Goal: Task Accomplishment & Management: Complete application form

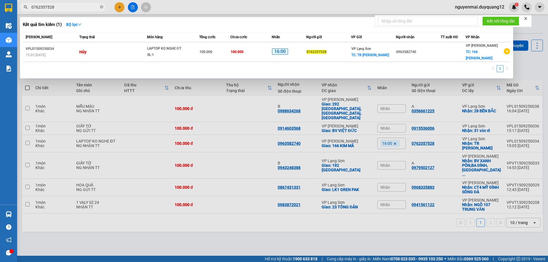
type input "0762357528"
click at [536, 53] on div at bounding box center [274, 131] width 548 height 262
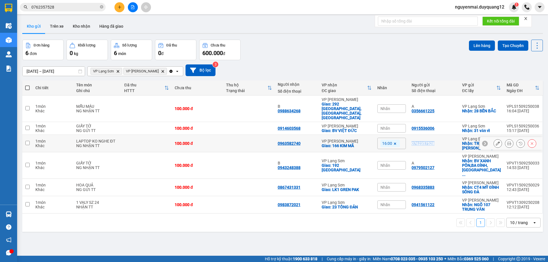
drag, startPoint x: 409, startPoint y: 134, endPoint x: 434, endPoint y: 134, distance: 24.8
click at [434, 135] on td "0762357528" at bounding box center [433, 143] width 50 height 17
checkbox input "true"
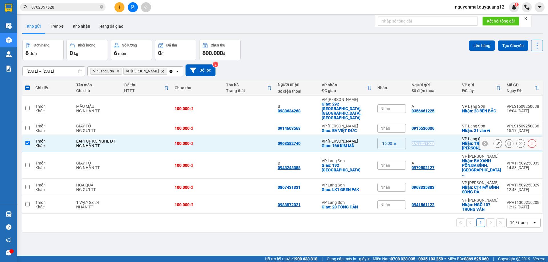
copy div "0762357528"
click at [382, 57] on div "Đơn hàng 6 đơn Khối lượng 0 kg Số lượng 6 món Đã thu 0 đ Chưa thu 600.000 đ Lên…" at bounding box center [282, 50] width 520 height 21
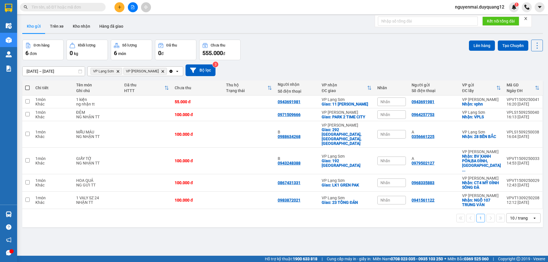
paste input "0762357528"
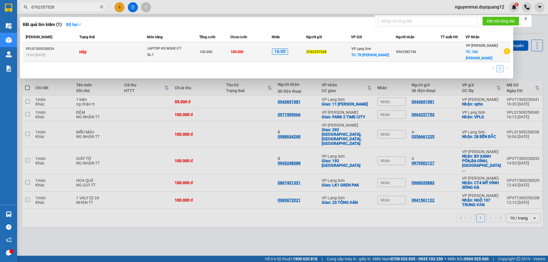
type input "0762357528"
click at [508, 51] on icon "plus-circle" at bounding box center [506, 51] width 6 height 6
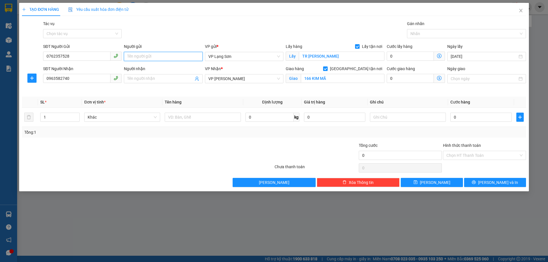
click at [172, 56] on input "Người gửi" at bounding box center [163, 56] width 78 height 9
type input "A"
click at [141, 78] on input "Người nhận" at bounding box center [160, 79] width 66 height 6
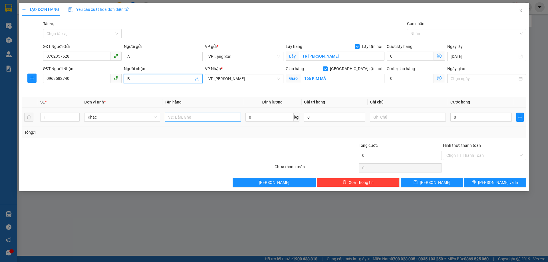
type input "B"
click at [182, 117] on input "text" at bounding box center [203, 117] width 76 height 9
type input "LAP TOP"
click at [479, 118] on input "0" at bounding box center [480, 117] width 61 height 9
type input "1"
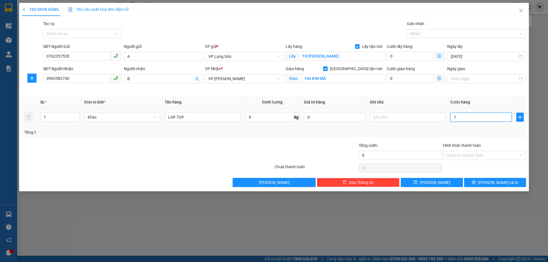
type input "1"
type input "10"
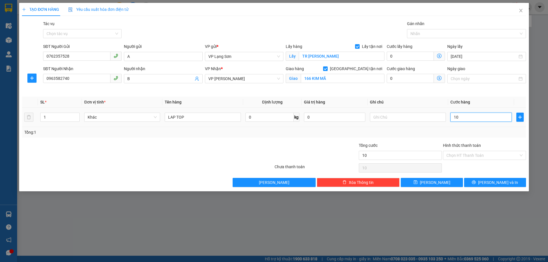
type input "100"
type input "1.000"
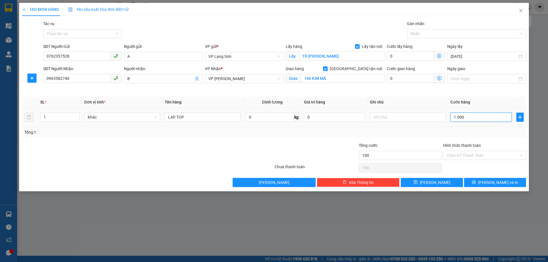
type input "1.000"
type input "10.000"
type input "100.000"
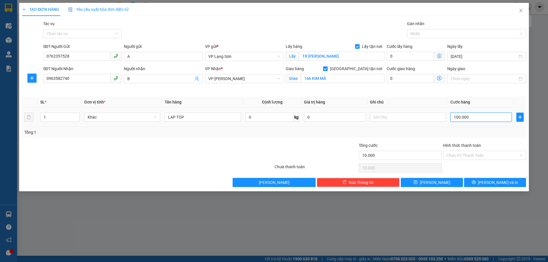
type input "100.000"
click at [388, 119] on input "text" at bounding box center [408, 117] width 76 height 9
type input "NG NHẬN TT"
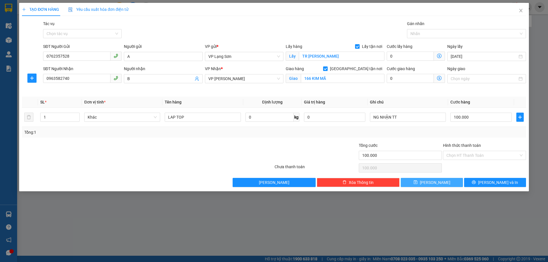
click at [414, 181] on button "Lưu" at bounding box center [431, 182] width 62 height 9
checkbox input "false"
type input "0"
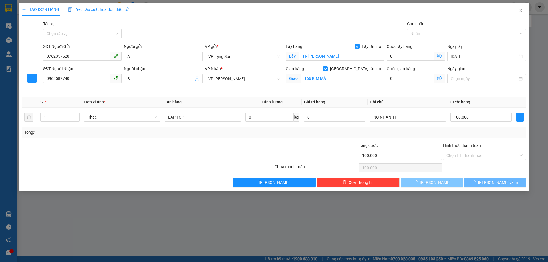
type input "0"
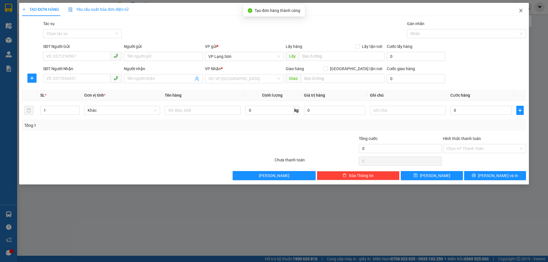
click at [523, 10] on span "Close" at bounding box center [521, 11] width 16 height 16
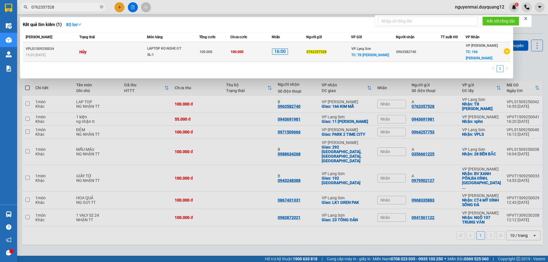
click at [205, 54] on td "100.000" at bounding box center [214, 52] width 31 height 20
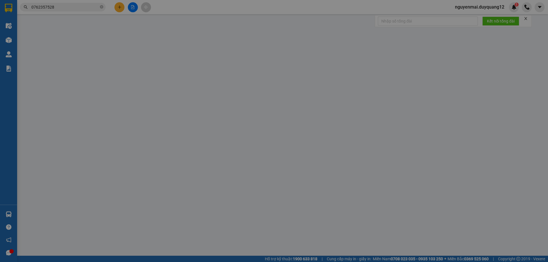
type input "0762357528"
checkbox input "true"
type input "TR CHU VĂN AN"
type input "0963582740"
checkbox input "true"
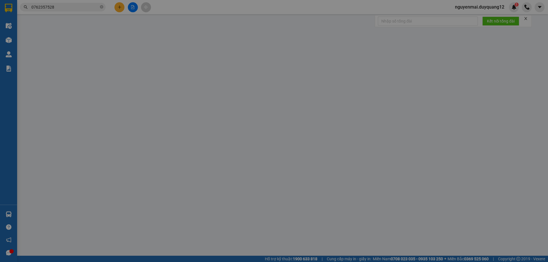
type input "166 KIM MÃ"
type input "100.000"
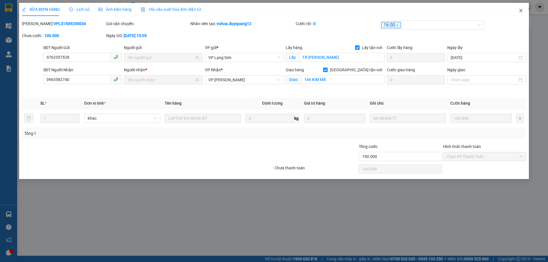
click at [518, 10] on icon "close" at bounding box center [520, 10] width 5 height 5
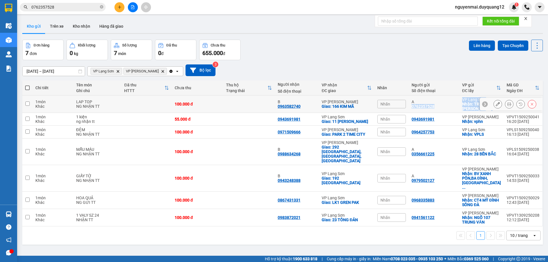
drag, startPoint x: 409, startPoint y: 109, endPoint x: 467, endPoint y: 108, distance: 58.5
click at [467, 108] on tr "1 món Khác LAP TOP NG NHẬN TT 100.000 đ B 0963582740 VP Minh Khai Giao: 166 KIM…" at bounding box center [282, 104] width 520 height 17
checkbox input "true"
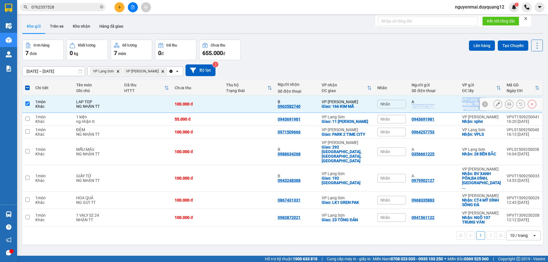
copy tr "0762357528 VP Lạng Sơn Nhận: TR CHU VĂN AN"
